Goal: Navigation & Orientation: Find specific page/section

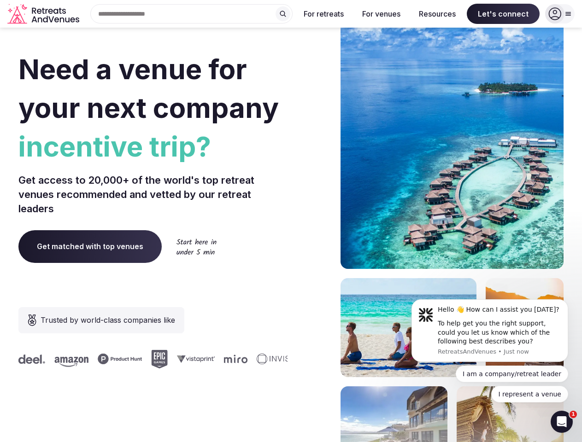
click at [291, 221] on div "Need a venue for your next company incentive trip? Get access to 20,000+ of the…" at bounding box center [290, 275] width 545 height 555
click at [192, 14] on div "Search Popular Destinations [GEOGRAPHIC_DATA], [GEOGRAPHIC_DATA] [GEOGRAPHIC_DA…" at bounding box center [188, 13] width 210 height 19
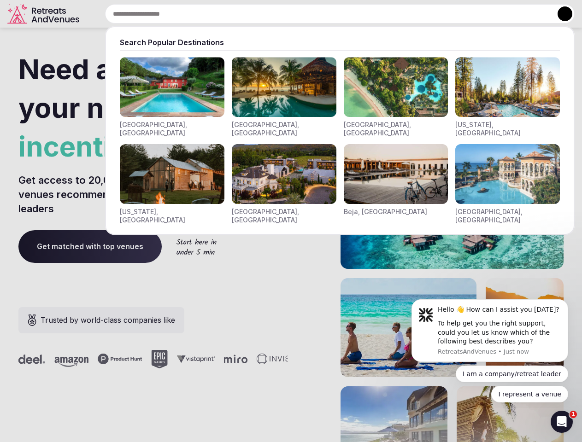
click at [283, 14] on input "text" at bounding box center [340, 13] width 470 height 19
click at [324, 14] on input "text" at bounding box center [340, 13] width 470 height 19
click at [381, 14] on input "text" at bounding box center [340, 13] width 470 height 19
click at [437, 14] on input "text" at bounding box center [340, 13] width 470 height 19
click at [503, 14] on input "text" at bounding box center [340, 13] width 470 height 19
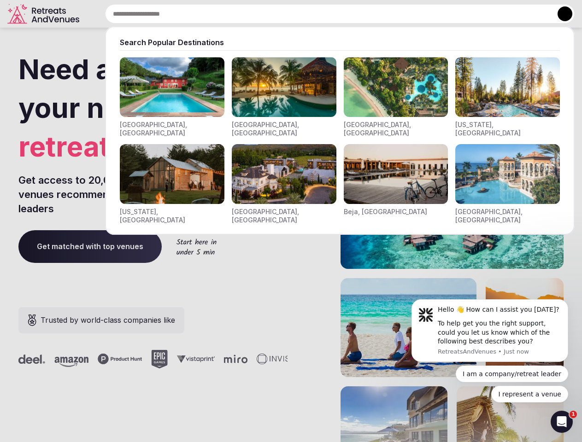
click at [560, 14] on button at bounding box center [565, 13] width 15 height 15
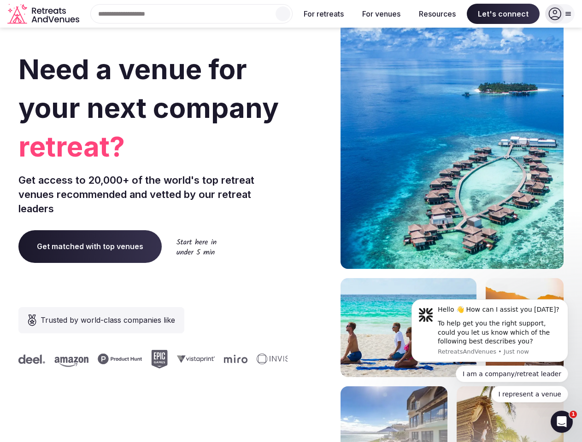
click at [490, 331] on div "To help get you the right support, could you let us know which of the following…" at bounding box center [499, 332] width 123 height 27
click at [570, 302] on section "Need a venue for your next company retreat? Get access to 20,000+ of the world'…" at bounding box center [291, 275] width 582 height 555
